Goal: Task Accomplishment & Management: Manage account settings

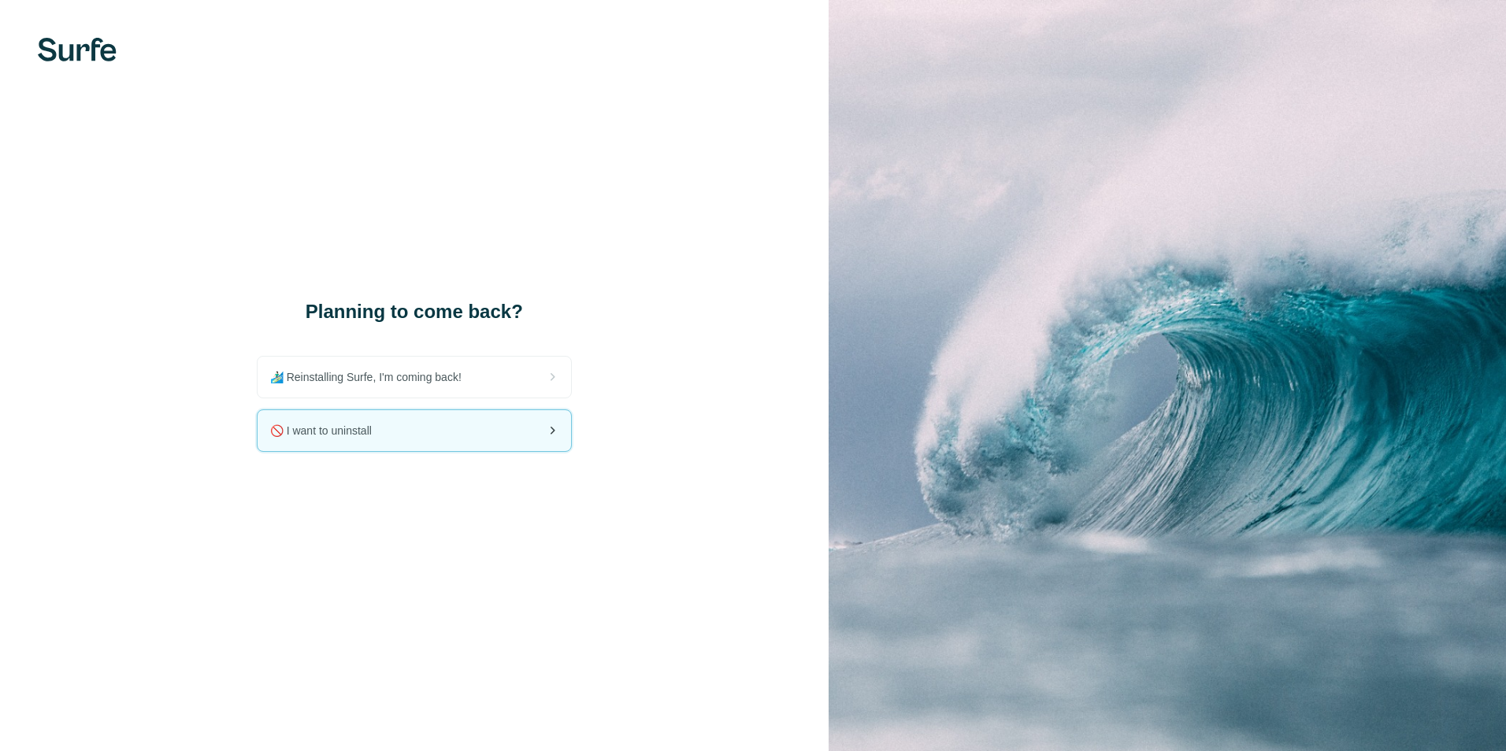
click at [438, 418] on div "🚫 I want to uninstall" at bounding box center [414, 430] width 313 height 41
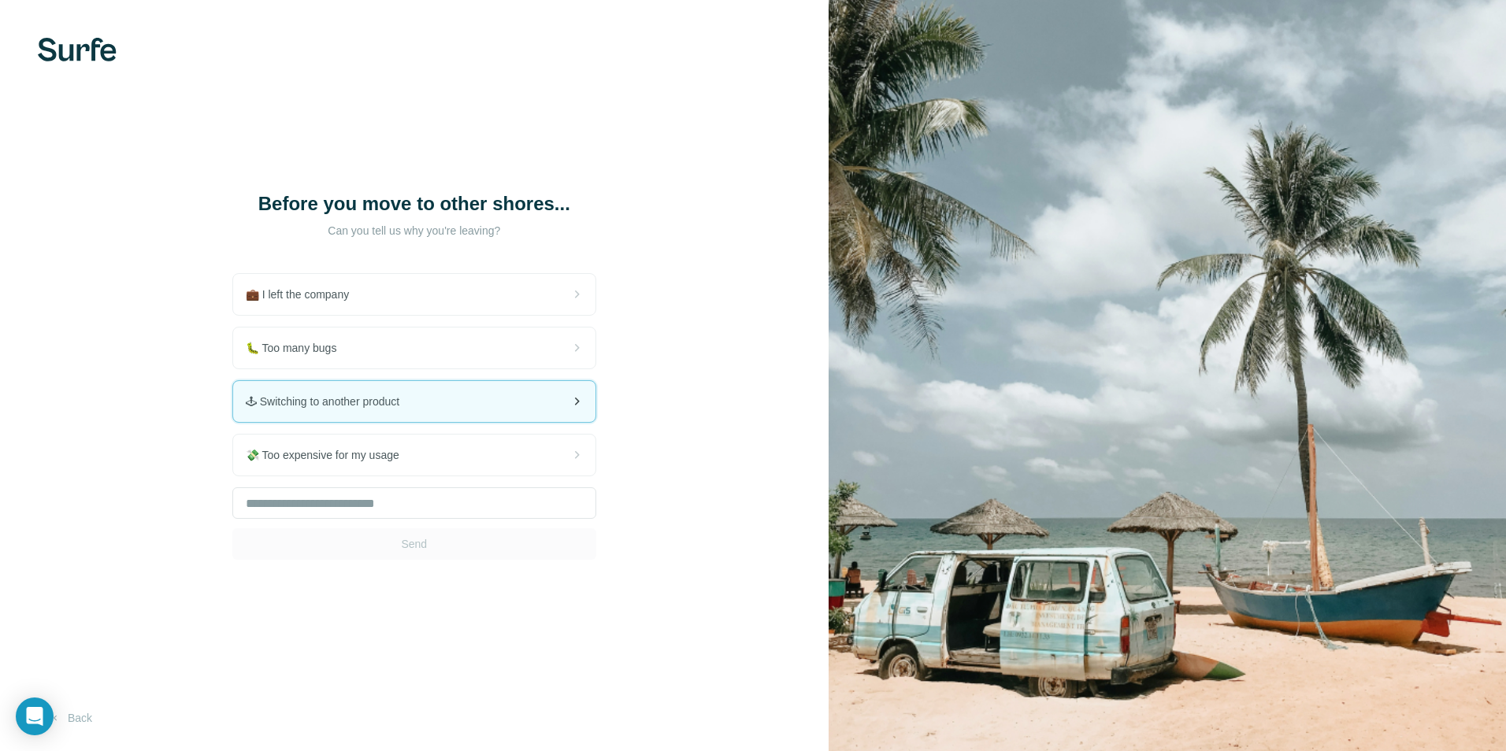
click at [388, 409] on span "🕹 Switching to another product" at bounding box center [329, 402] width 166 height 16
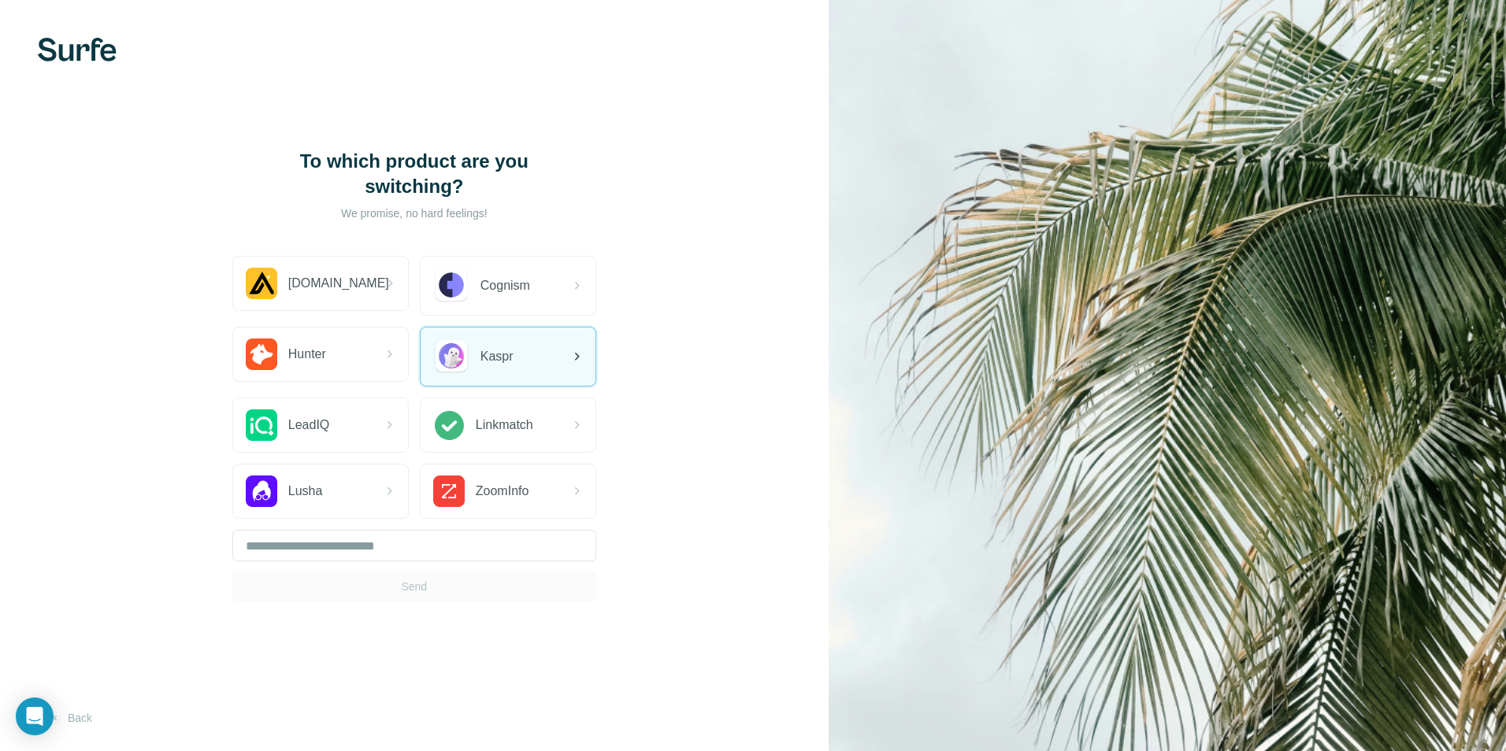
click at [501, 347] on span "Kaspr" at bounding box center [496, 356] width 33 height 19
